Goal: Information Seeking & Learning: Check status

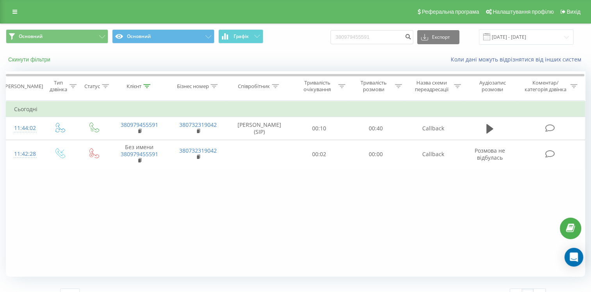
click at [23, 60] on button "Скинути фільтри" at bounding box center [30, 59] width 48 height 7
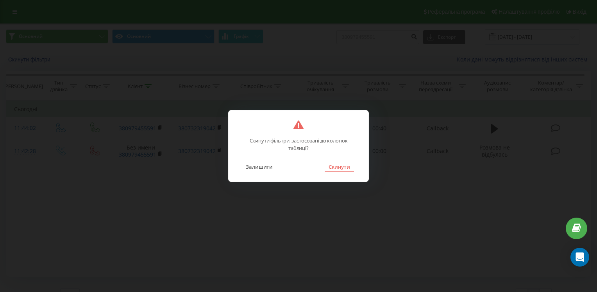
click at [345, 167] on button "Скинути" at bounding box center [339, 166] width 29 height 10
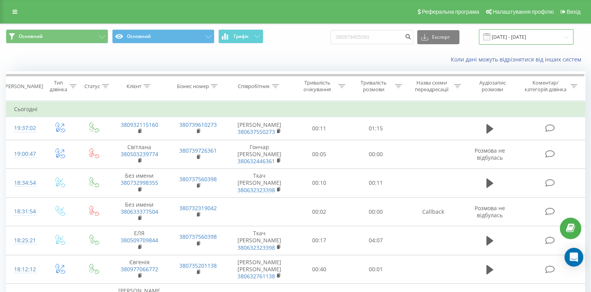
click at [534, 32] on input "[DATE] - [DATE]" at bounding box center [526, 36] width 95 height 15
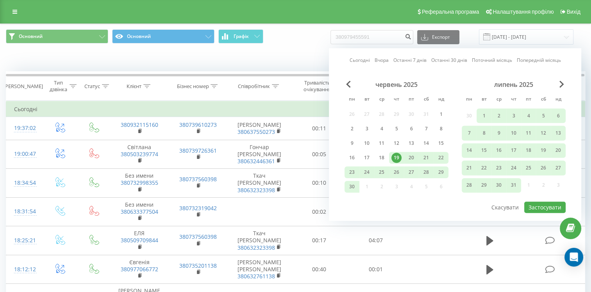
click at [384, 61] on link "Вчора" at bounding box center [382, 60] width 14 height 7
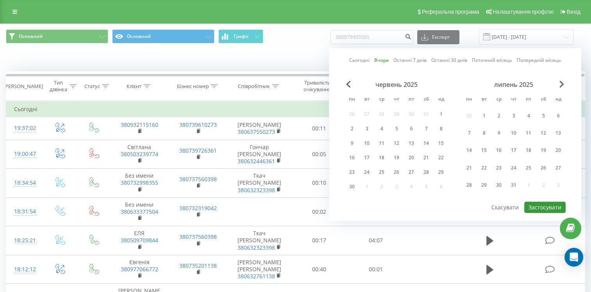
click at [547, 203] on button "Застосувати" at bounding box center [544, 206] width 41 height 11
type input "[DATE] - [DATE]"
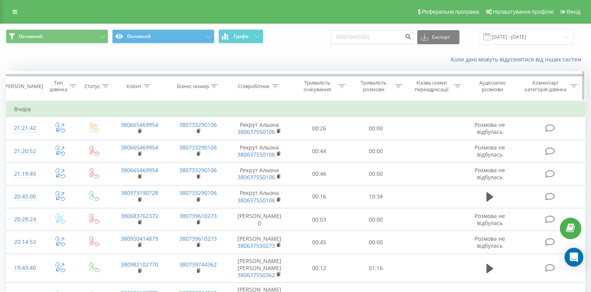
click at [397, 84] on icon at bounding box center [398, 86] width 7 height 4
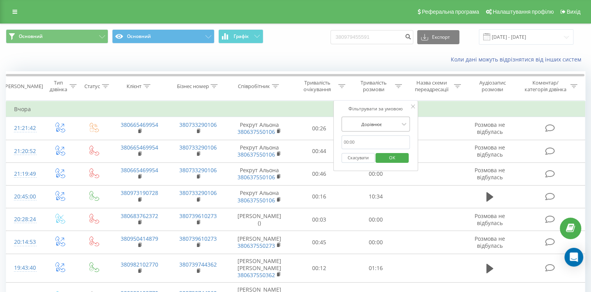
click at [369, 127] on div at bounding box center [371, 123] width 55 height 7
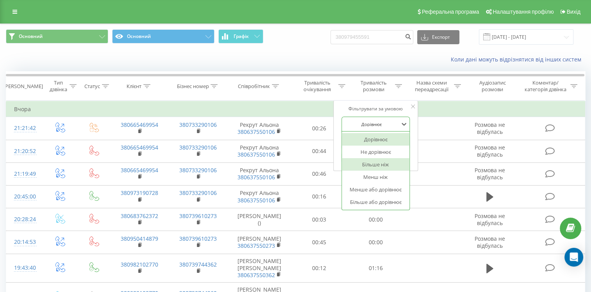
click at [374, 166] on div "Більше ніж" at bounding box center [376, 164] width 68 height 13
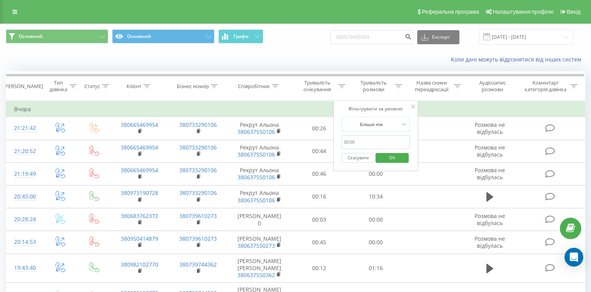
click at [356, 141] on input "text" at bounding box center [376, 142] width 69 height 14
type input "00:01"
click at [386, 159] on span "OK" at bounding box center [392, 157] width 22 height 12
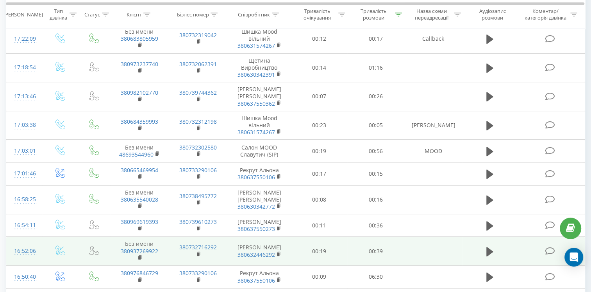
scroll to position [494, 0]
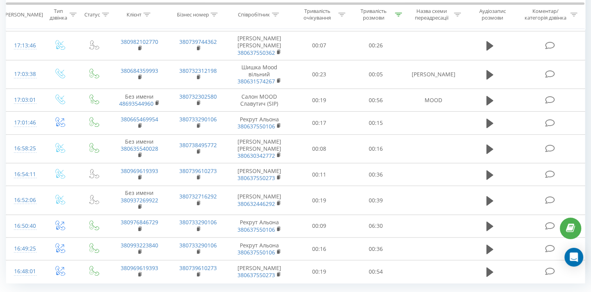
click at [75, 284] on div "100" at bounding box center [70, 289] width 19 height 11
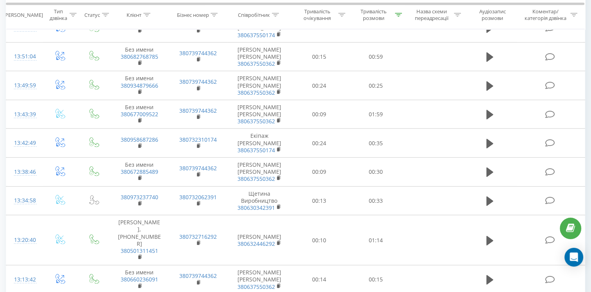
scroll to position [2514, 0]
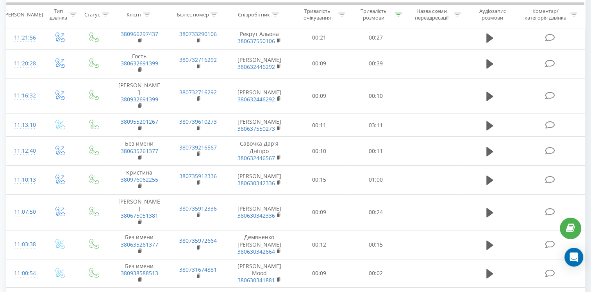
scroll to position [982, 0]
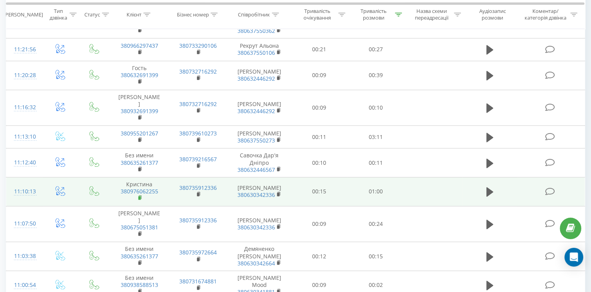
click at [138, 195] on icon at bounding box center [140, 197] width 4 height 5
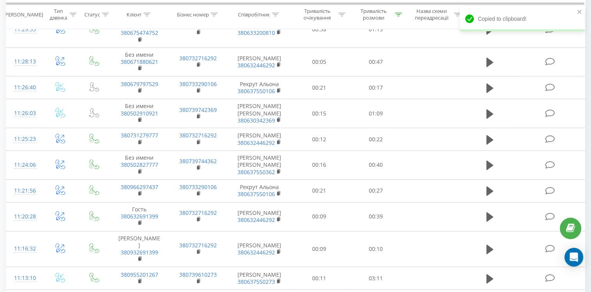
scroll to position [826, 0]
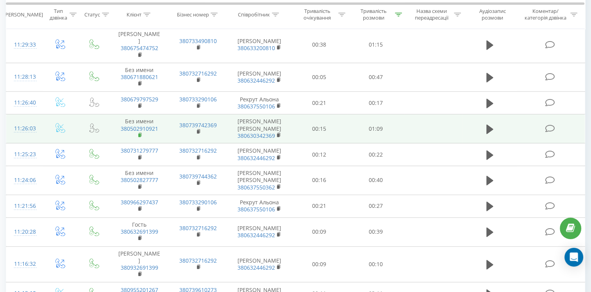
click at [139, 133] on rect at bounding box center [139, 135] width 2 height 4
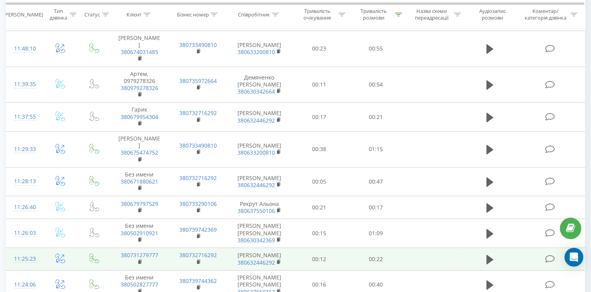
scroll to position [708, 0]
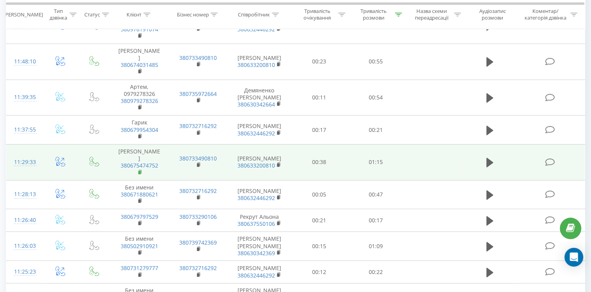
click at [140, 170] on rect at bounding box center [139, 172] width 2 height 4
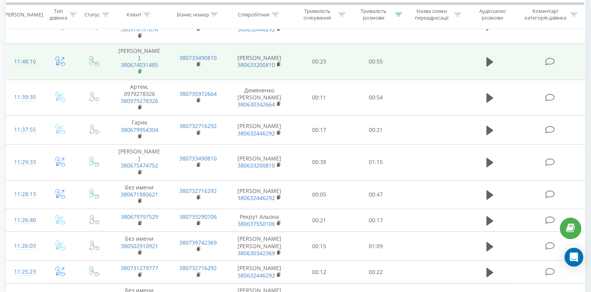
click at [140, 70] on rect at bounding box center [139, 72] width 2 height 4
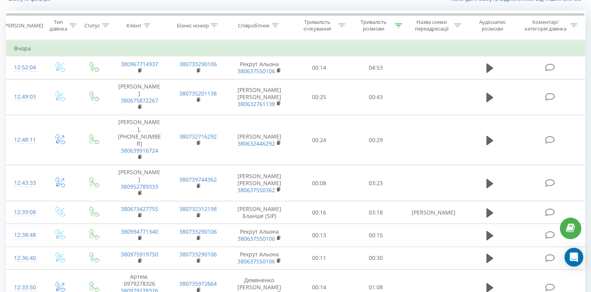
scroll to position [44, 0]
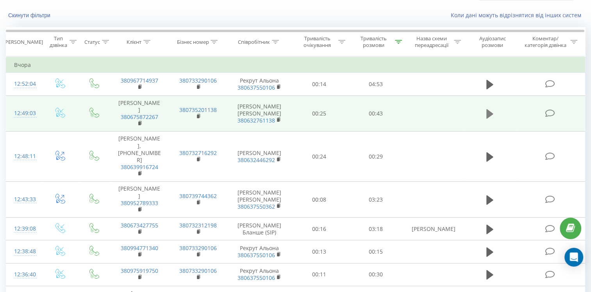
click at [488, 115] on icon at bounding box center [490, 113] width 7 height 9
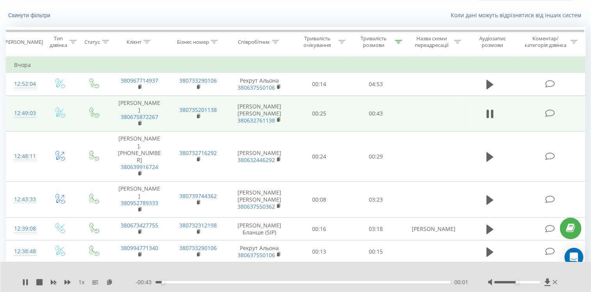
click at [309, 281] on div "00:01" at bounding box center [303, 282] width 295 height 2
click at [141, 121] on icon at bounding box center [140, 123] width 3 height 4
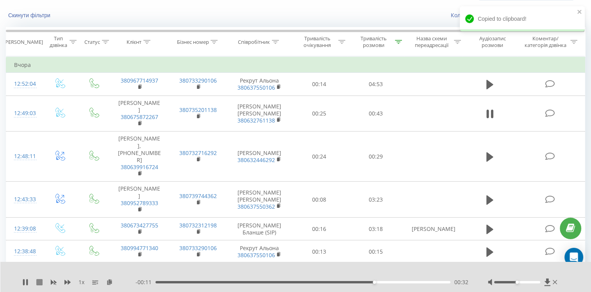
click at [36, 281] on icon at bounding box center [39, 282] width 6 height 6
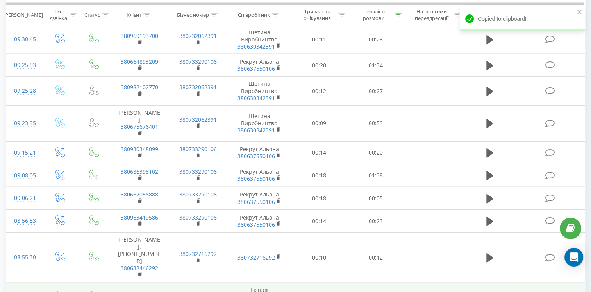
scroll to position [1833, 0]
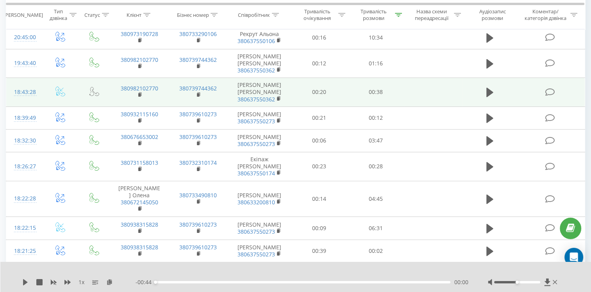
scroll to position [169, 0]
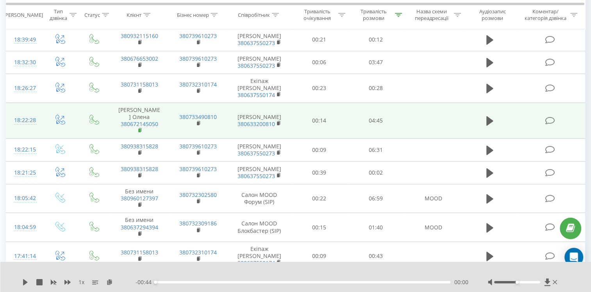
click at [139, 129] on rect at bounding box center [139, 131] width 2 height 4
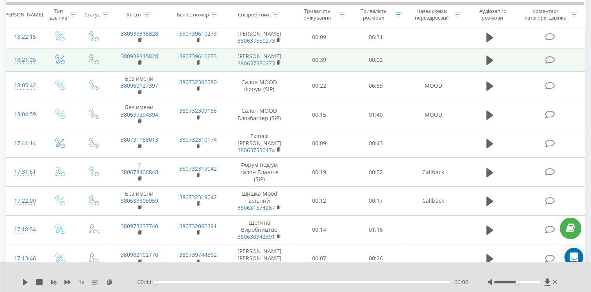
scroll to position [286, 0]
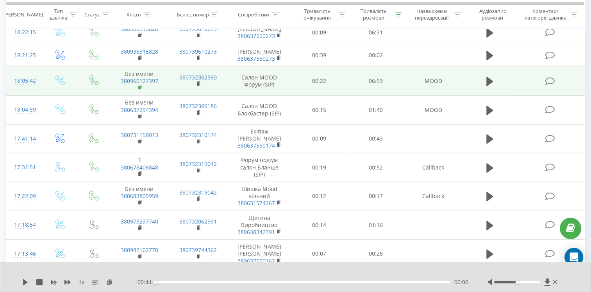
click at [140, 86] on rect at bounding box center [139, 88] width 2 height 4
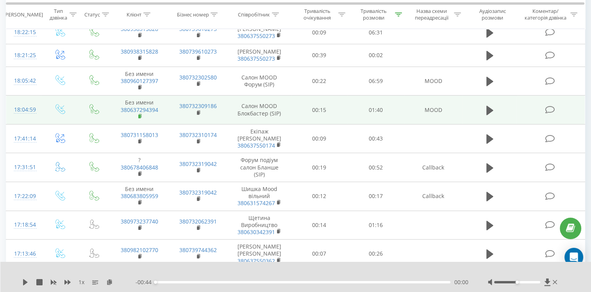
click at [138, 114] on rect at bounding box center [139, 116] width 2 height 4
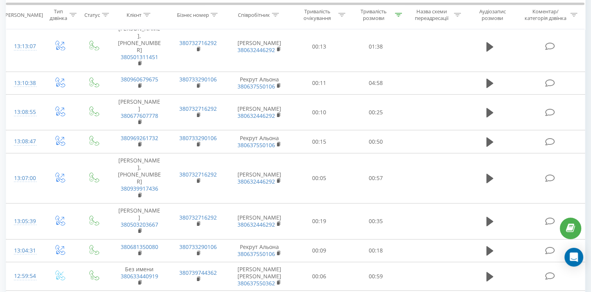
scroll to position [2545, 0]
